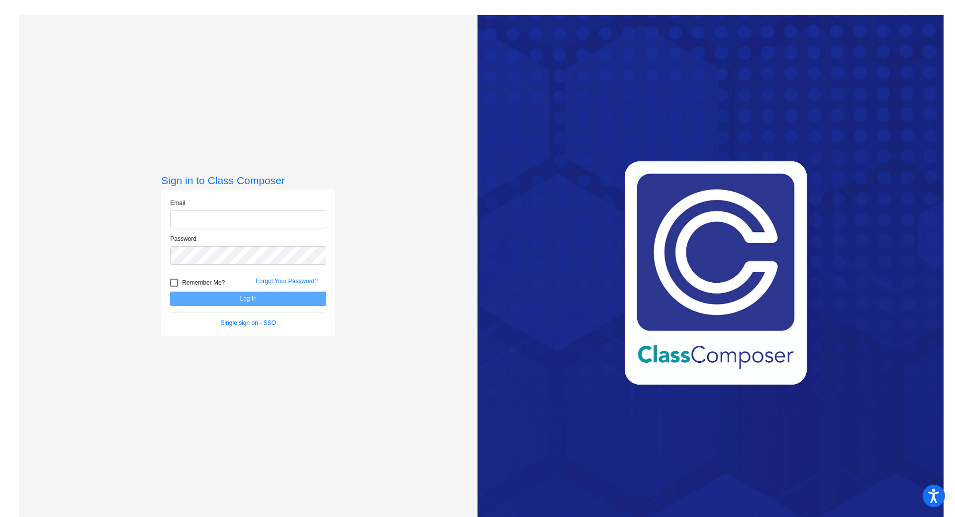
type input "[EMAIL_ADDRESS][PERSON_NAME][DOMAIN_NAME]"
click at [253, 297] on button "Log In" at bounding box center [248, 299] width 156 height 14
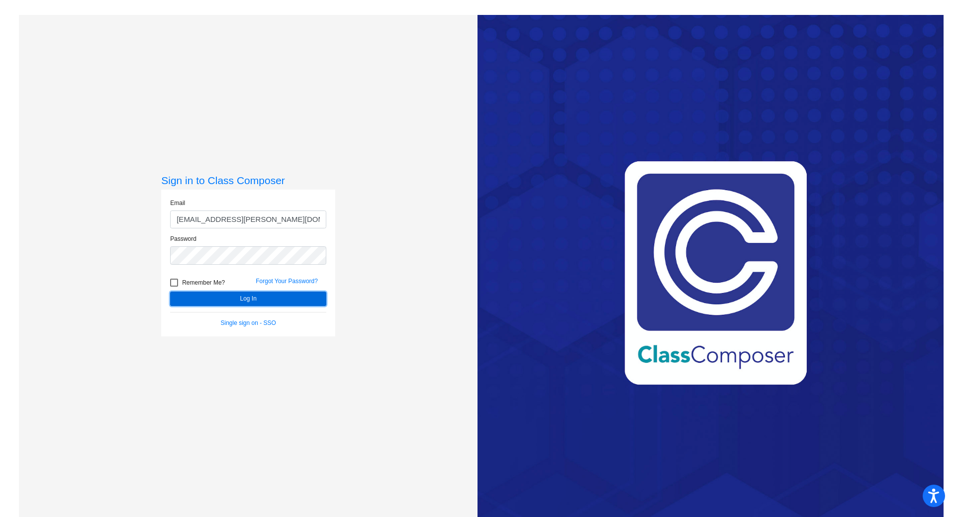
click at [253, 299] on button "Log In" at bounding box center [248, 299] width 156 height 14
click at [255, 300] on button "Log In" at bounding box center [248, 299] width 156 height 14
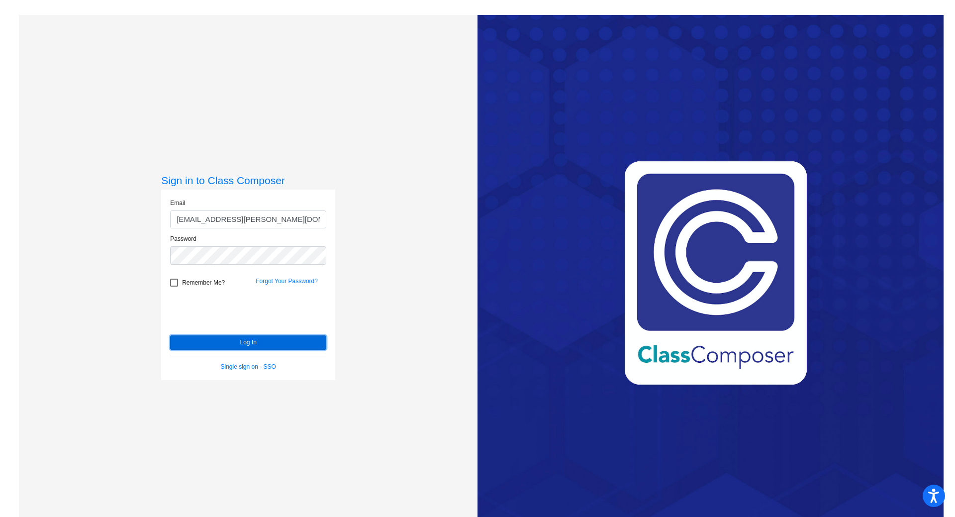
click at [239, 342] on button "Log In" at bounding box center [248, 342] width 156 height 14
